Goal: Task Accomplishment & Management: Use online tool/utility

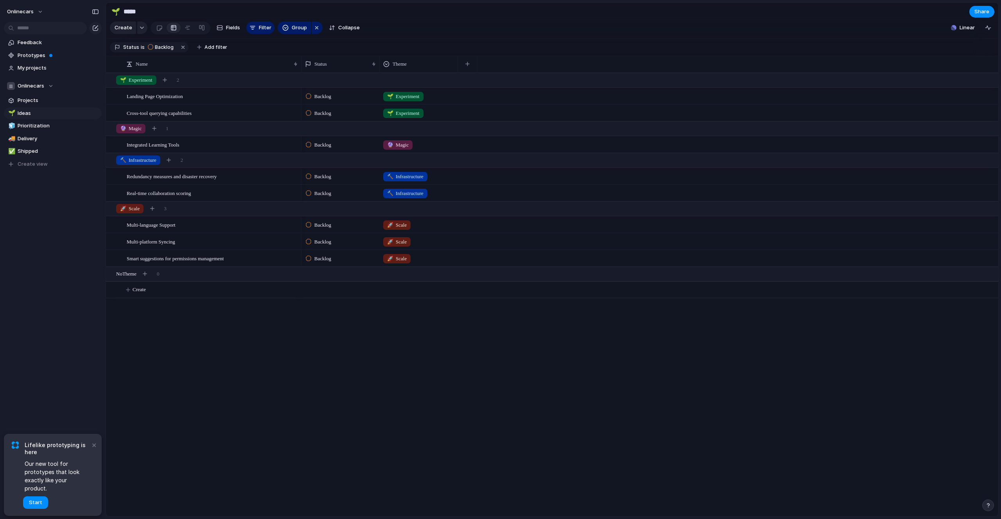
click at [253, 374] on div "Landing Page Optimization Cross-tool querying capabilities Integrated Learning …" at bounding box center [552, 295] width 893 height 444
click at [95, 450] on button "×" at bounding box center [93, 444] width 9 height 9
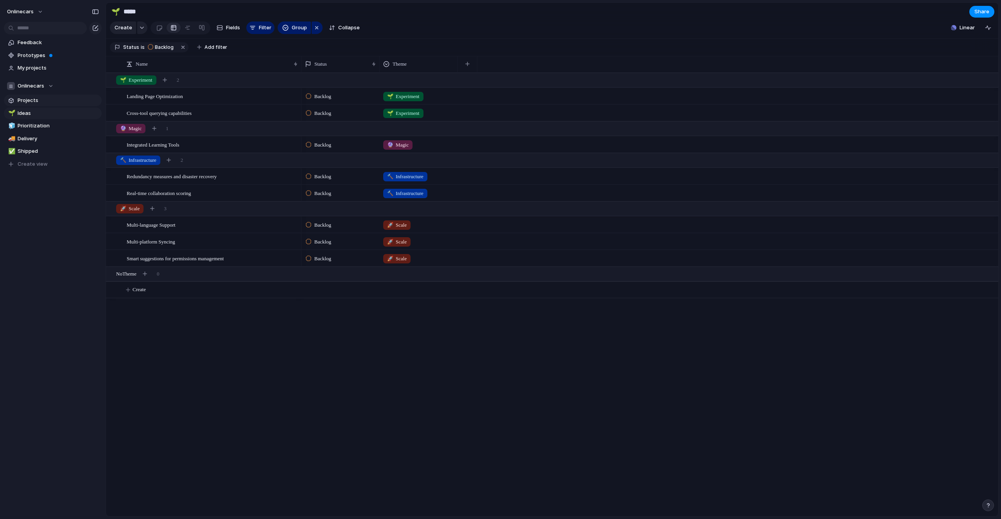
click at [24, 95] on link "Projects" at bounding box center [53, 101] width 98 height 12
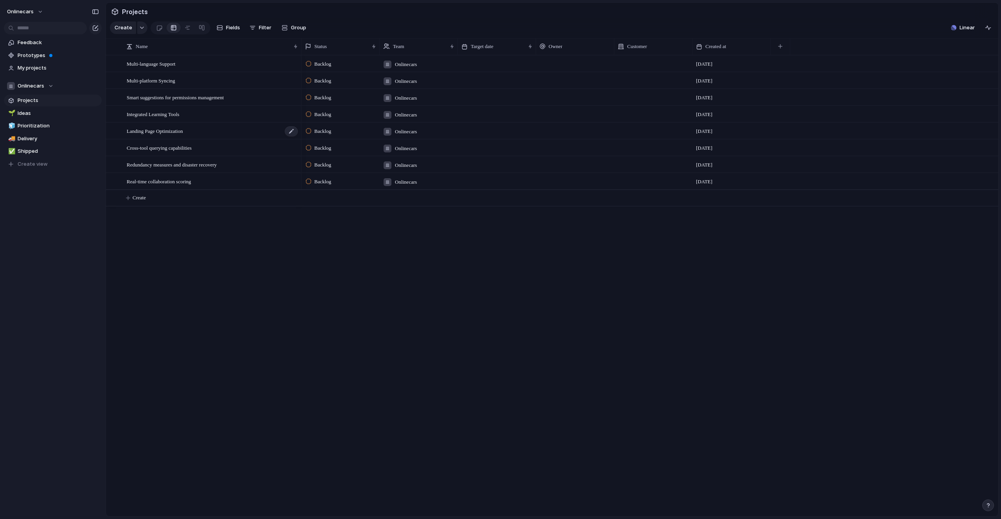
click at [171, 135] on span "Landing Page Optimization" at bounding box center [155, 130] width 56 height 9
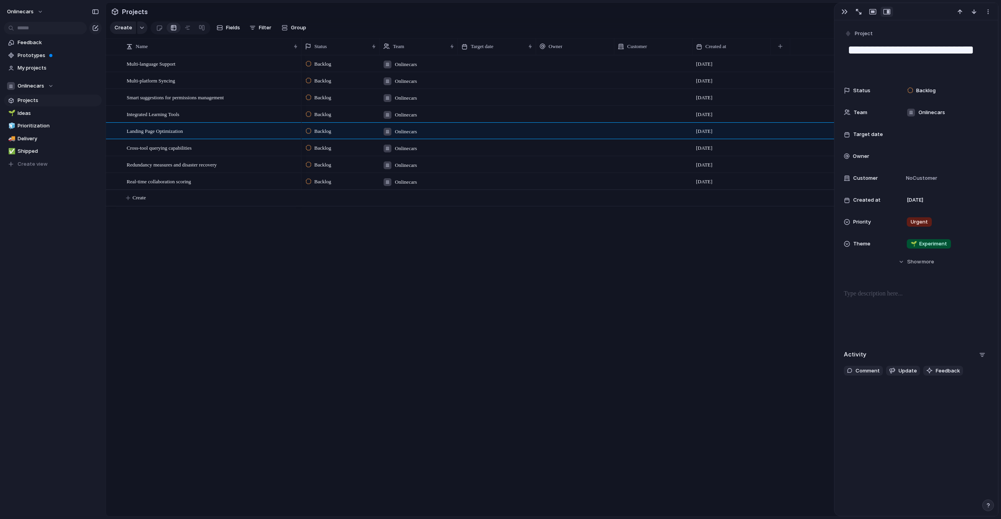
click at [673, 308] on div "Backlog Onlinecars [DATE] Backlog Onlinecars [DATE] Backlog Onlinecars [DATE] B…" at bounding box center [650, 286] width 697 height 462
click at [45, 43] on span "Feedback" at bounding box center [58, 43] width 81 height 8
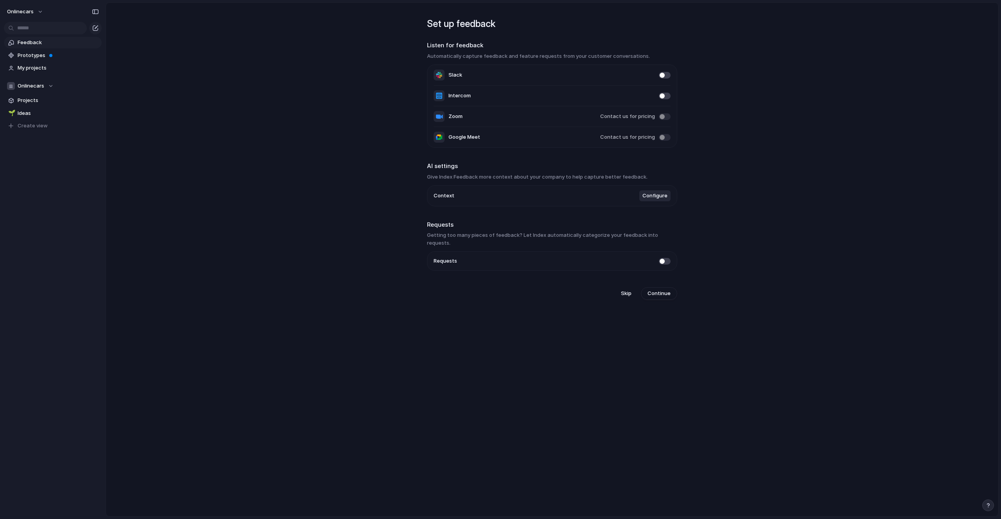
click at [655, 252] on li "Requests" at bounding box center [552, 261] width 237 height 19
click at [662, 258] on span at bounding box center [665, 261] width 12 height 7
click at [31, 51] on link "Requests" at bounding box center [53, 56] width 98 height 12
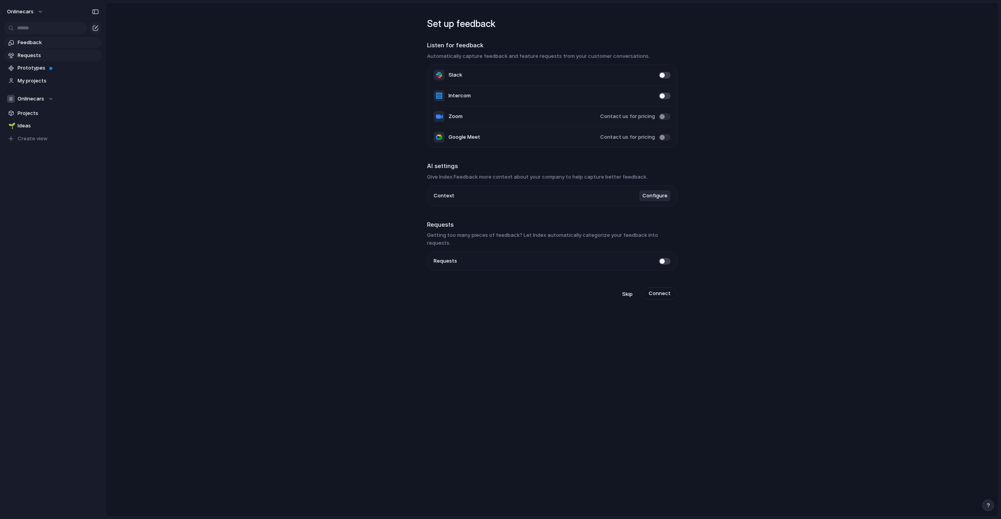
click at [32, 43] on span "Feedback" at bounding box center [58, 43] width 81 height 8
click at [663, 252] on li "Requests" at bounding box center [552, 261] width 237 height 19
click at [663, 258] on span at bounding box center [665, 261] width 12 height 7
click at [659, 197] on span "Configure" at bounding box center [655, 196] width 25 height 8
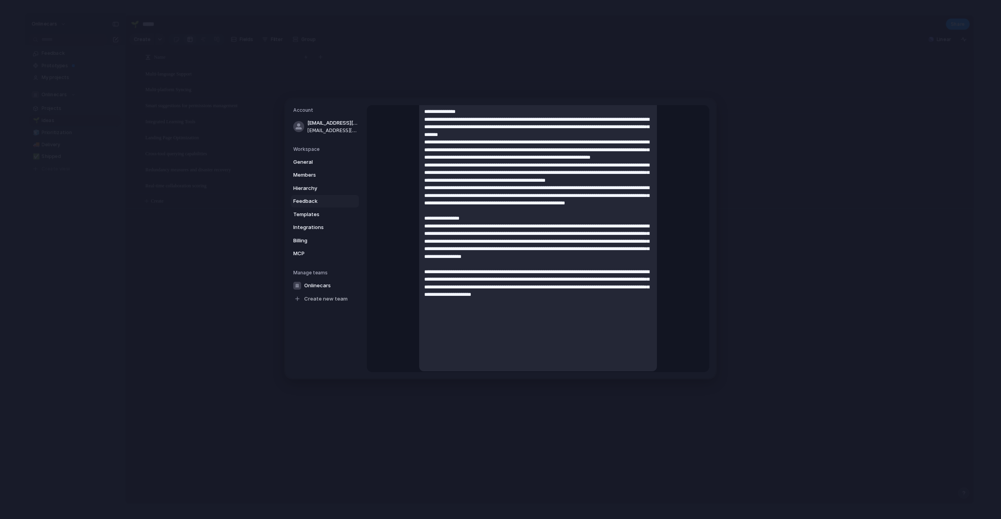
scroll to position [215, 0]
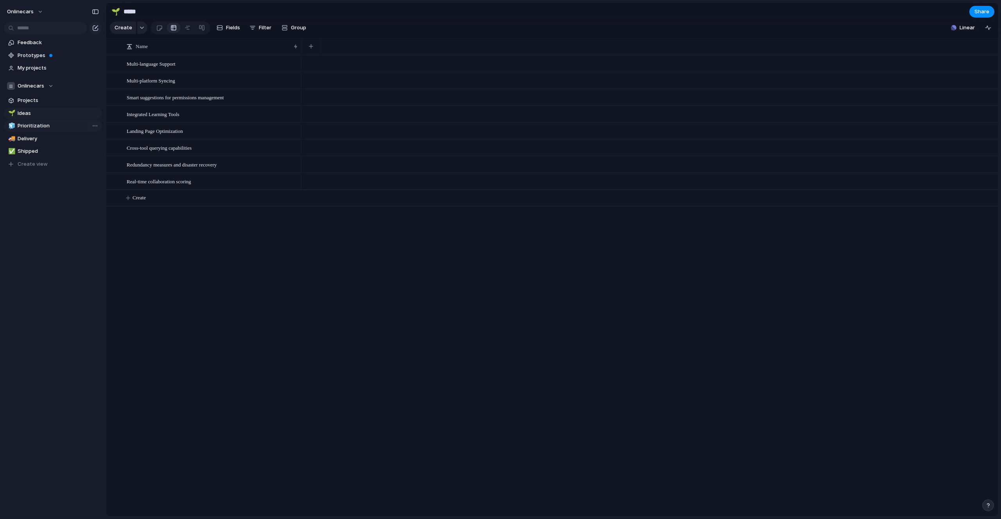
click at [27, 127] on span "Prioritization" at bounding box center [58, 126] width 81 height 8
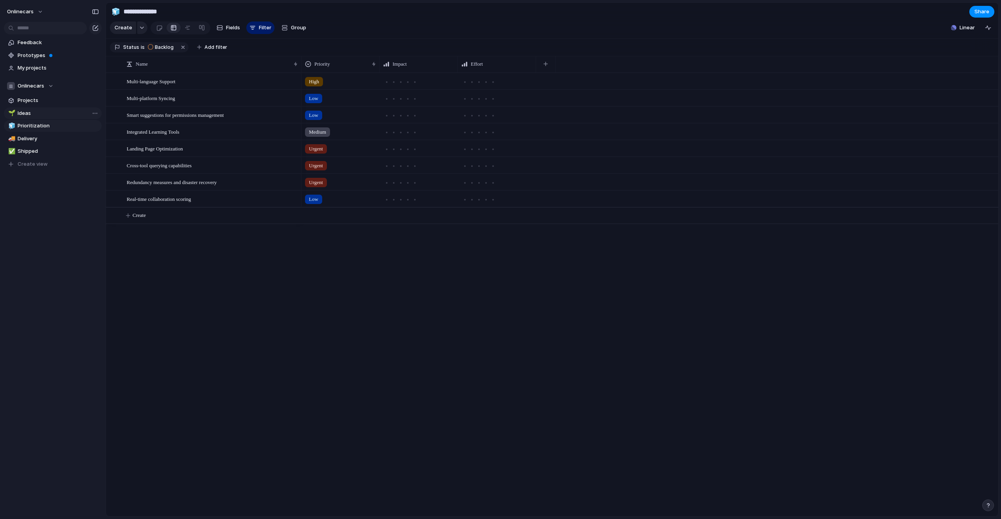
click at [51, 109] on link "🌱 Ideas" at bounding box center [53, 114] width 98 height 12
type input "*****"
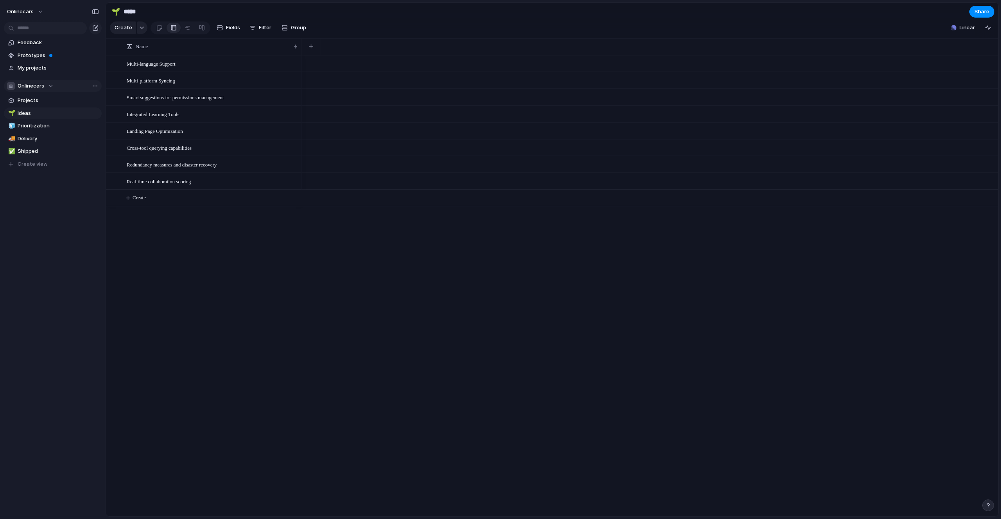
click at [32, 90] on div "Onlinecars" at bounding box center [30, 86] width 47 height 8
click at [32, 90] on div "Onlinecars Create new team" at bounding box center [500, 259] width 1001 height 519
click at [32, 101] on span "Projects" at bounding box center [58, 101] width 81 height 8
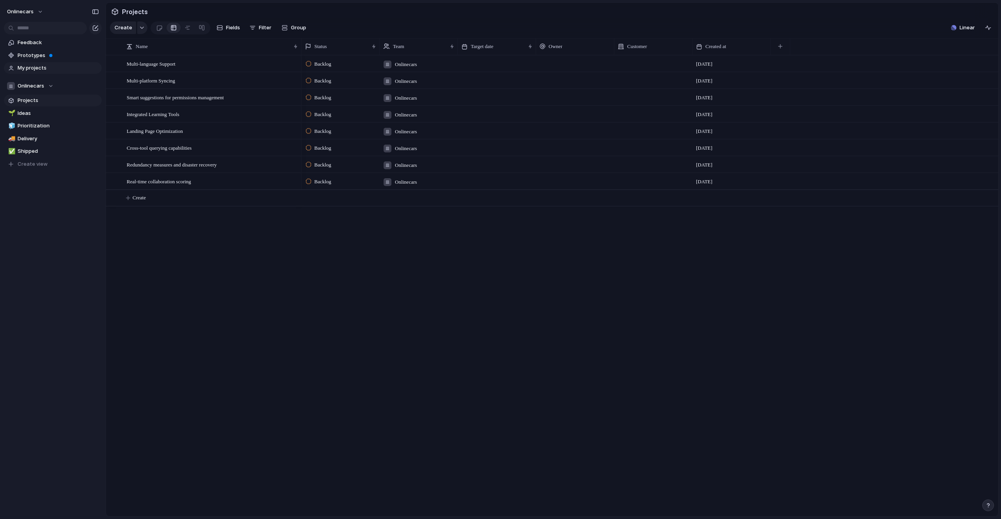
click at [36, 70] on span "My projects" at bounding box center [58, 68] width 81 height 8
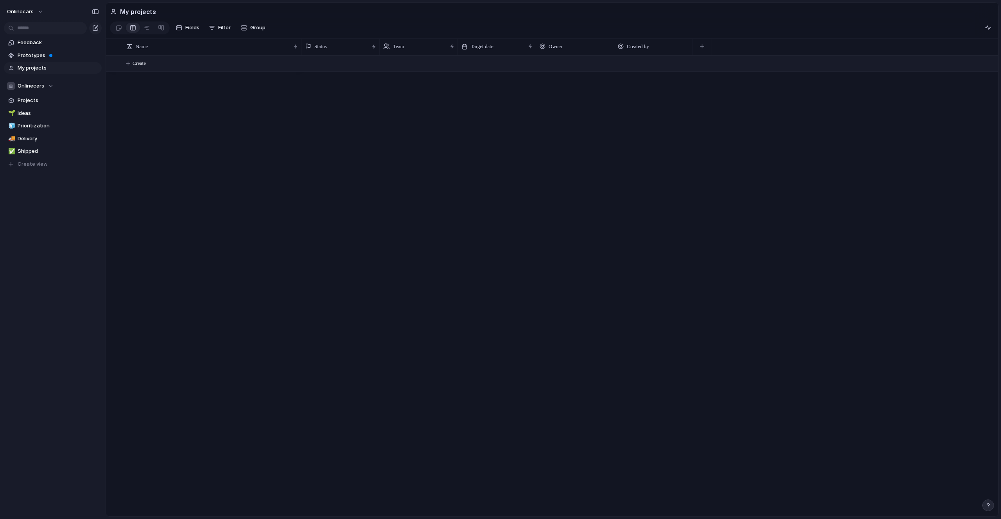
click at [139, 67] on span "Create" at bounding box center [139, 63] width 13 height 8
type textarea "****"
click at [26, 43] on span "Feedback" at bounding box center [58, 43] width 81 height 8
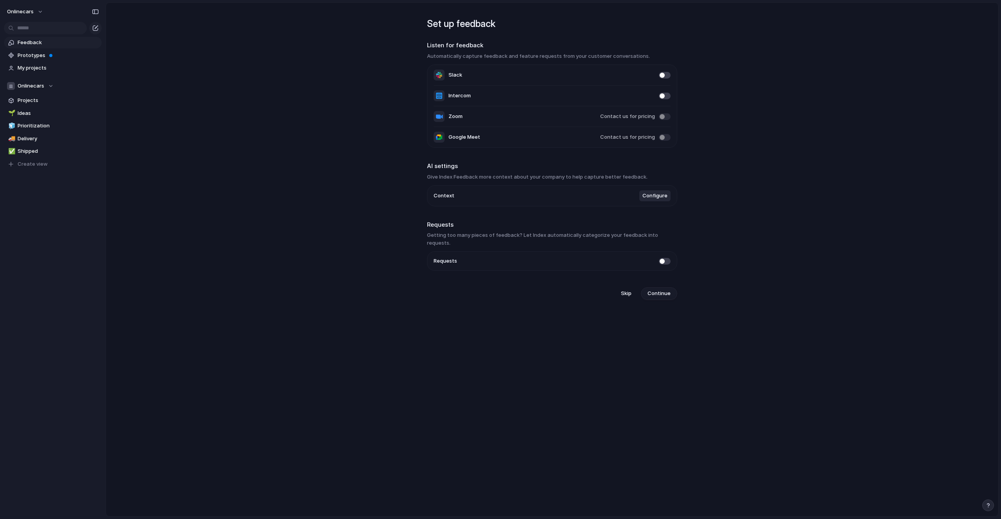
click at [654, 290] on span "Continue" at bounding box center [659, 294] width 23 height 8
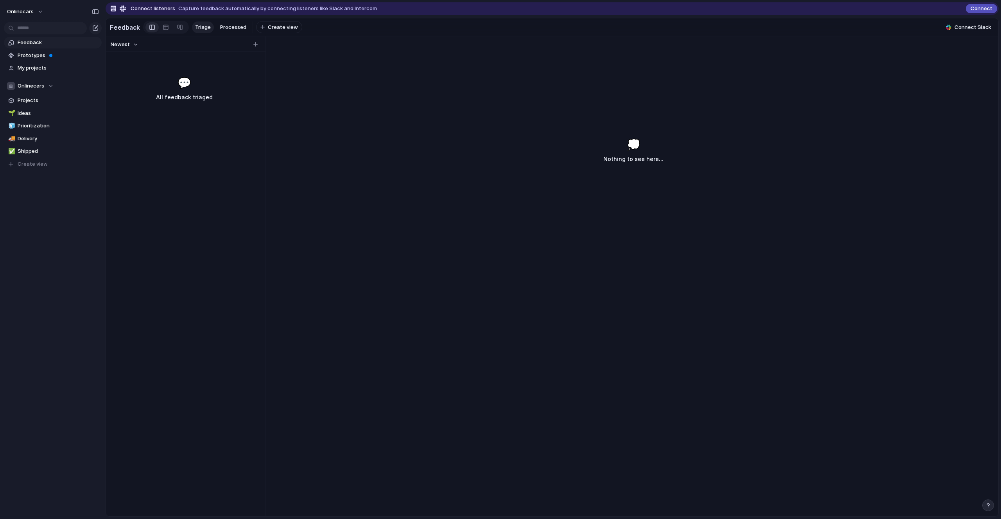
click at [390, 113] on div "Newest 💬 All feedback triaged 💭 Nothing to see here..." at bounding box center [552, 276] width 893 height 480
click at [184, 91] on span "💬" at bounding box center [185, 83] width 14 height 16
click at [31, 59] on span "Prototypes" at bounding box center [58, 56] width 81 height 8
click at [316, 89] on div "Newest 💬 All feedback triaged 💭 Nothing to see here..." at bounding box center [552, 276] width 893 height 480
click at [50, 58] on span "Prototypes" at bounding box center [58, 56] width 81 height 8
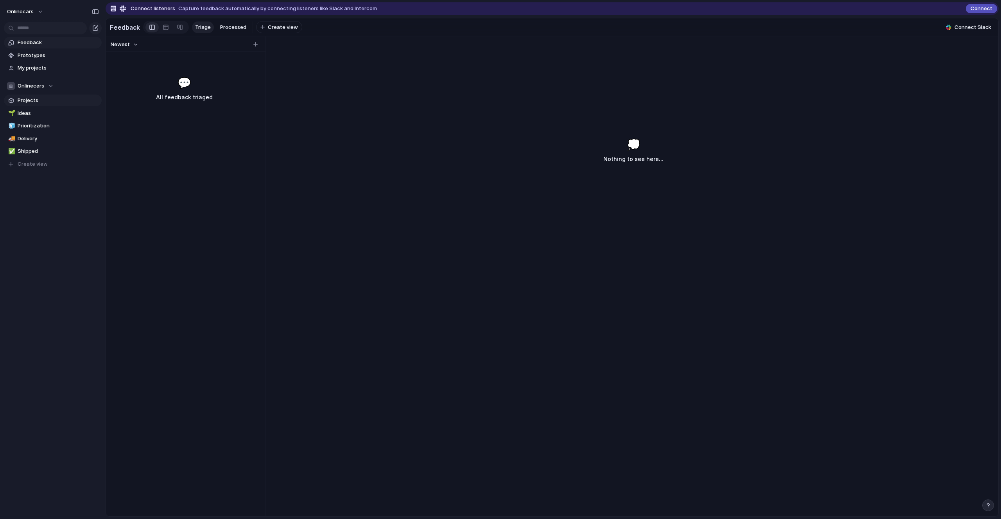
click at [48, 101] on span "Projects" at bounding box center [58, 101] width 81 height 8
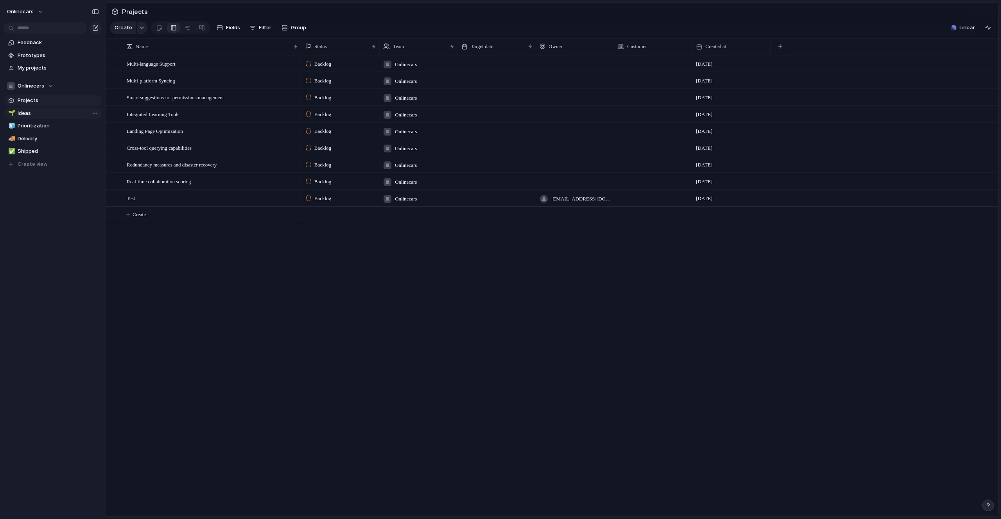
click at [34, 113] on span "Ideas" at bounding box center [58, 114] width 81 height 8
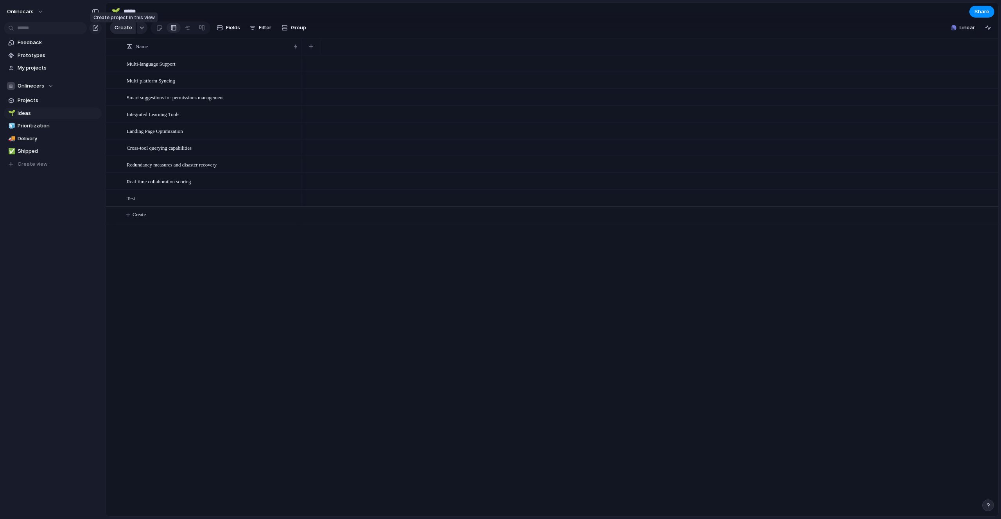
click at [120, 27] on span "Create" at bounding box center [124, 28] width 18 height 8
click at [16, 11] on span "Onlinecars" at bounding box center [20, 12] width 27 height 8
click at [210, 226] on div "Settings Invite members Change theme Sign out" at bounding box center [500, 259] width 1001 height 519
click at [128, 32] on span "Create" at bounding box center [124, 28] width 18 height 8
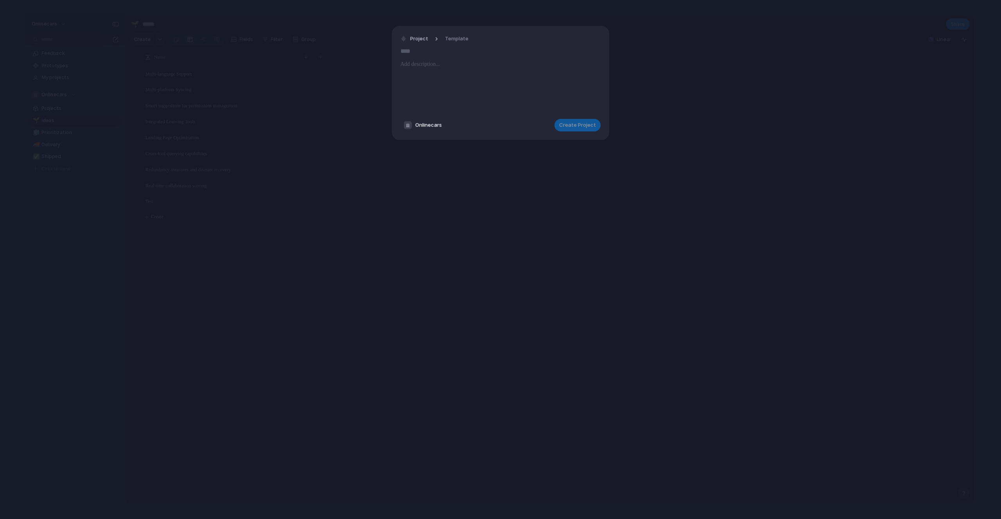
click at [422, 75] on div at bounding box center [501, 85] width 200 height 53
click at [429, 54] on input "text" at bounding box center [501, 51] width 200 height 13
type input "****"
click at [425, 91] on div at bounding box center [501, 85] width 200 height 53
click at [460, 41] on span "Template" at bounding box center [456, 39] width 23 height 8
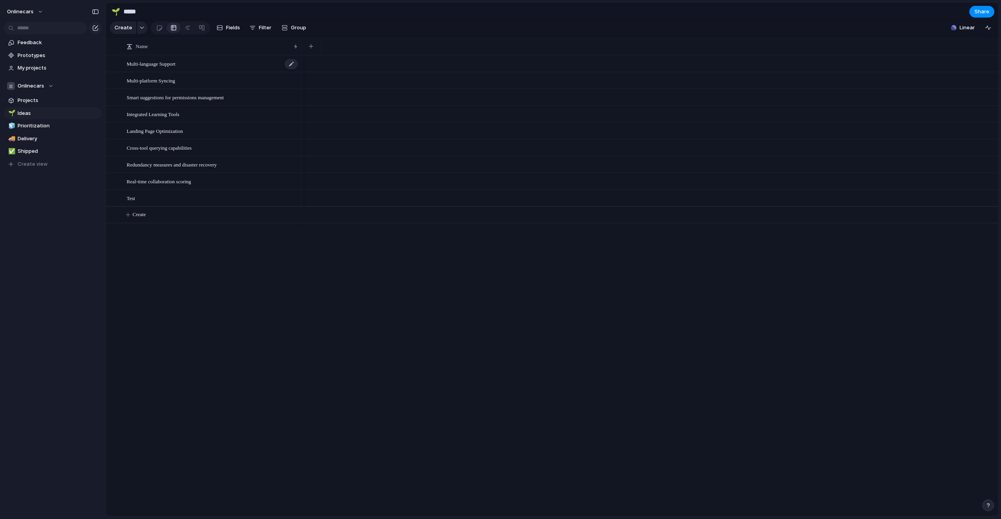
click at [145, 67] on span "Multi-language Support" at bounding box center [151, 63] width 49 height 9
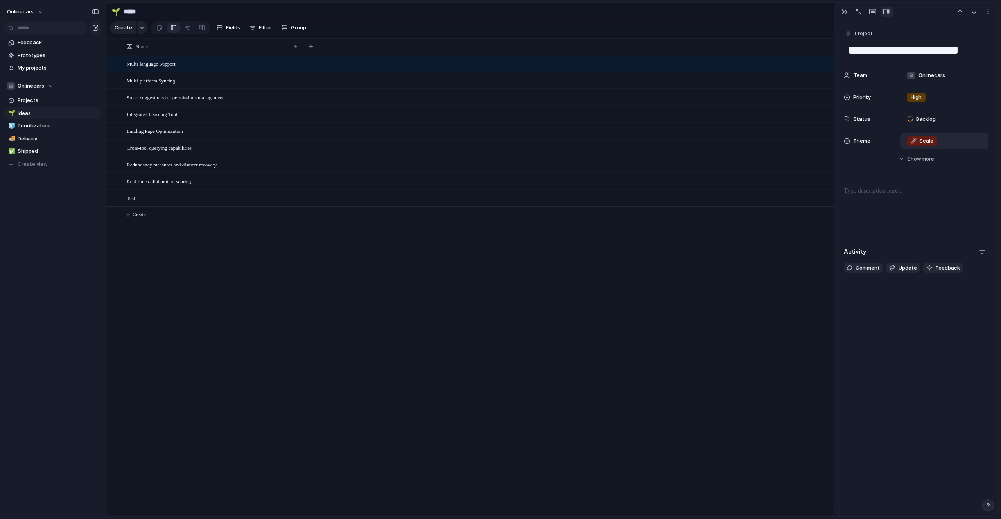
click at [927, 141] on span "🚀 Scale" at bounding box center [922, 141] width 23 height 8
click at [909, 489] on div "🌱 Experiment 🔮 Magic 🔨 Infrastructure 🚀 Scale" at bounding box center [500, 259] width 1001 height 519
click at [799, 322] on div at bounding box center [650, 286] width 697 height 462
drag, startPoint x: 625, startPoint y: 318, endPoint x: 620, endPoint y: 318, distance: 4.3
click at [620, 318] on div at bounding box center [650, 286] width 697 height 462
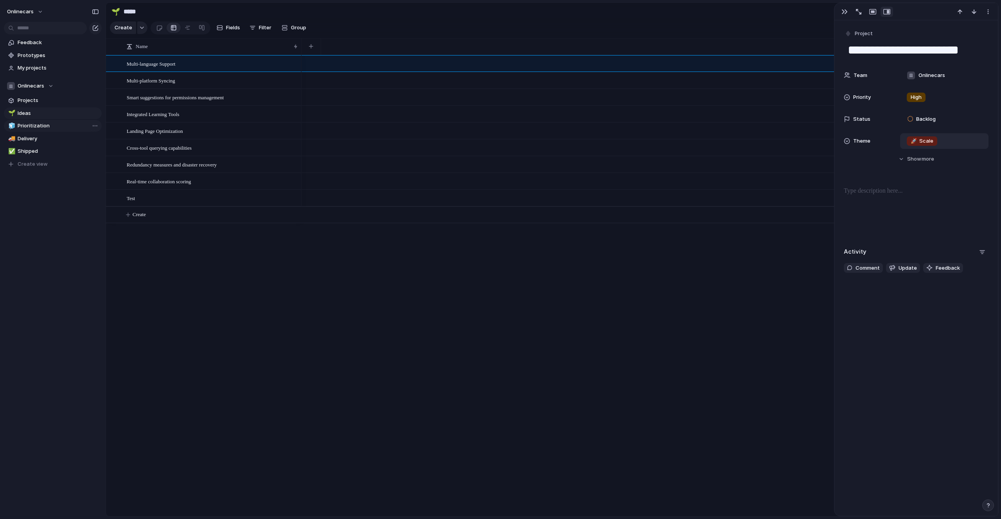
click at [29, 120] on link "🧊 Prioritization" at bounding box center [53, 126] width 98 height 12
type input "**********"
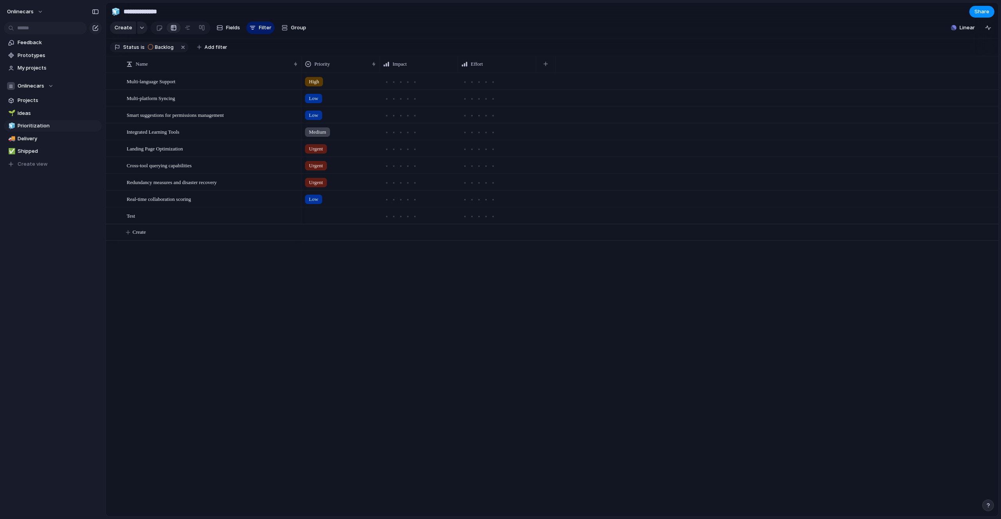
click at [978, 32] on div "Linear" at bounding box center [971, 28] width 47 height 13
click at [975, 32] on button "Linear" at bounding box center [963, 28] width 30 height 12
click at [975, 32] on div "Projects 0 Initiatives 0 Add all ✅️ In sync with Linear Show Linear field in vi…" at bounding box center [500, 259] width 1001 height 519
click at [983, 32] on button "button" at bounding box center [988, 28] width 13 height 13
click at [986, 31] on div "button" at bounding box center [988, 28] width 6 height 6
